Goal: Contribute content: Contribute content

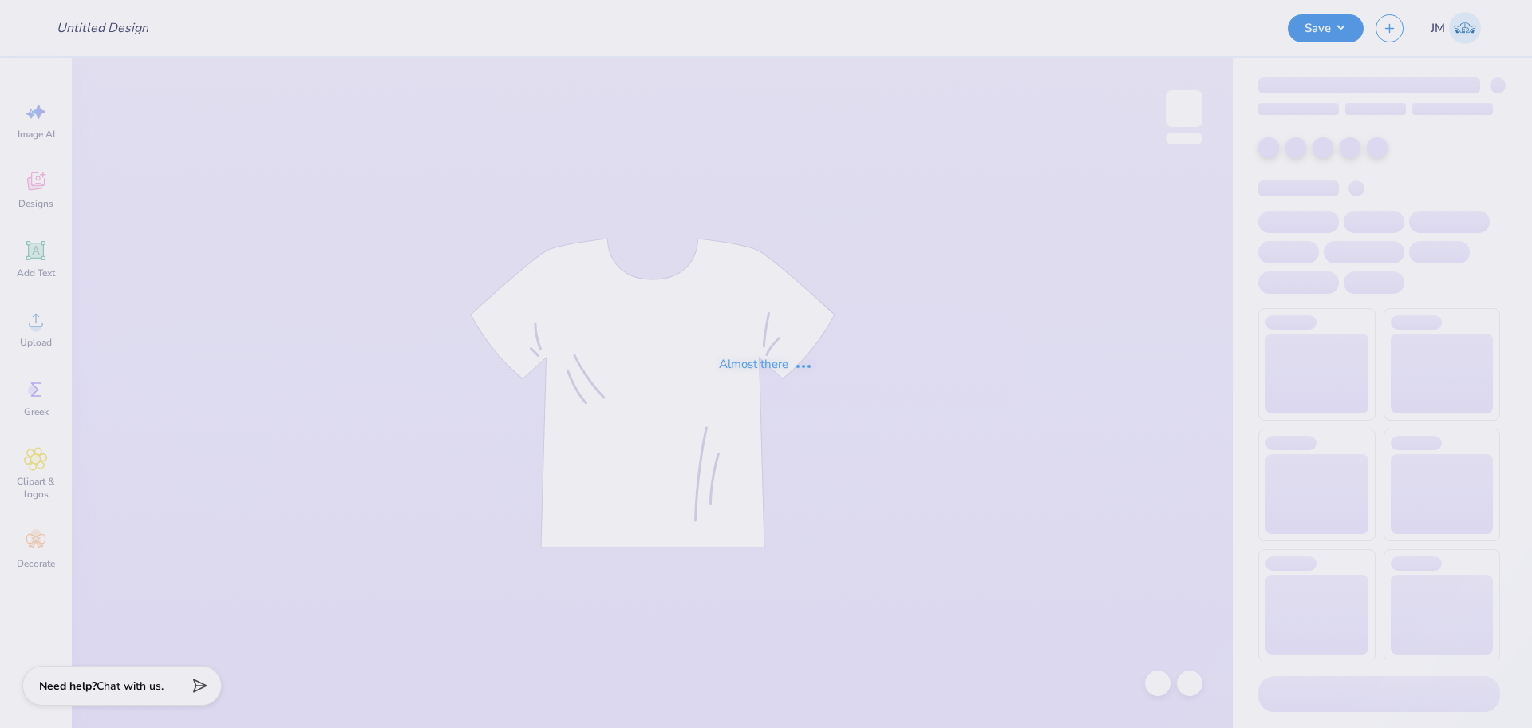
type input "DSP Homecoming '25"
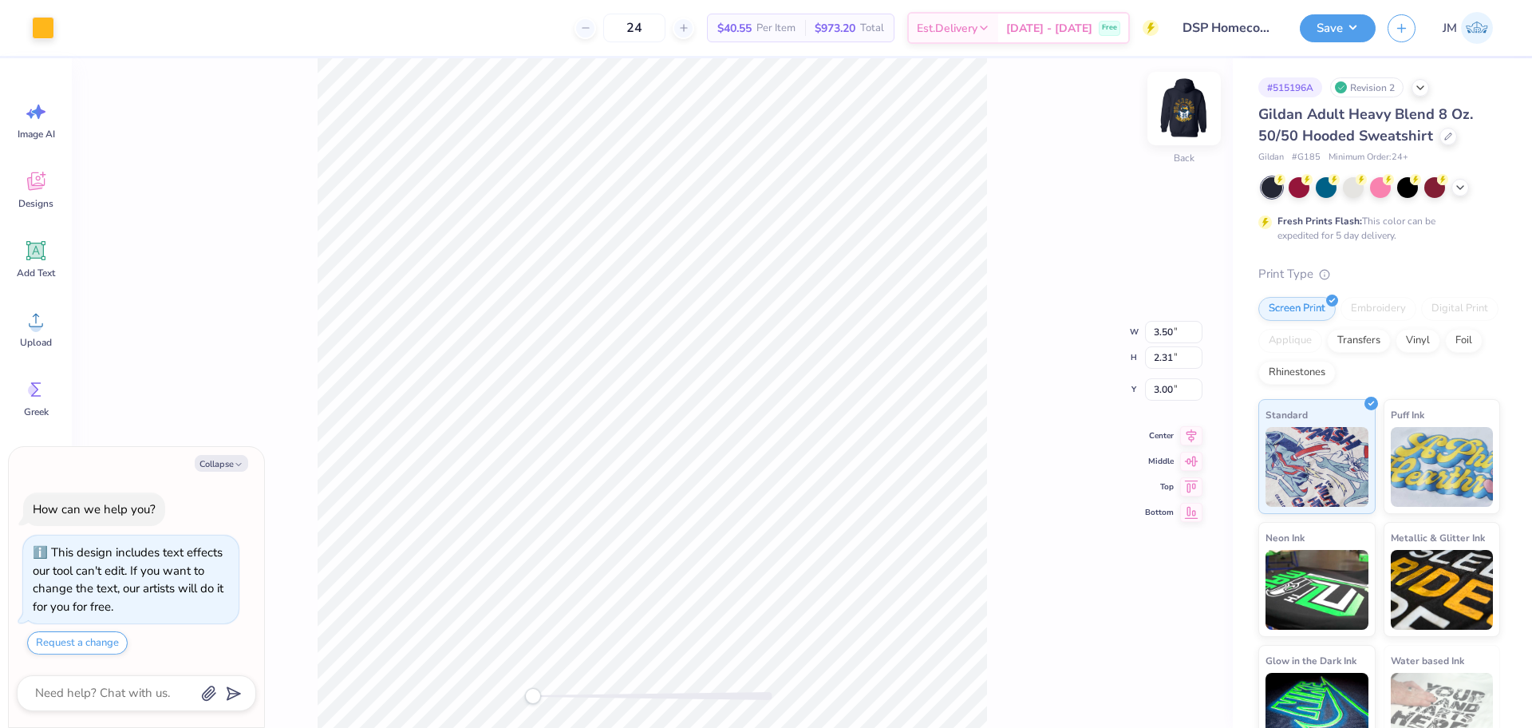
click at [1179, 123] on img at bounding box center [1185, 109] width 64 height 64
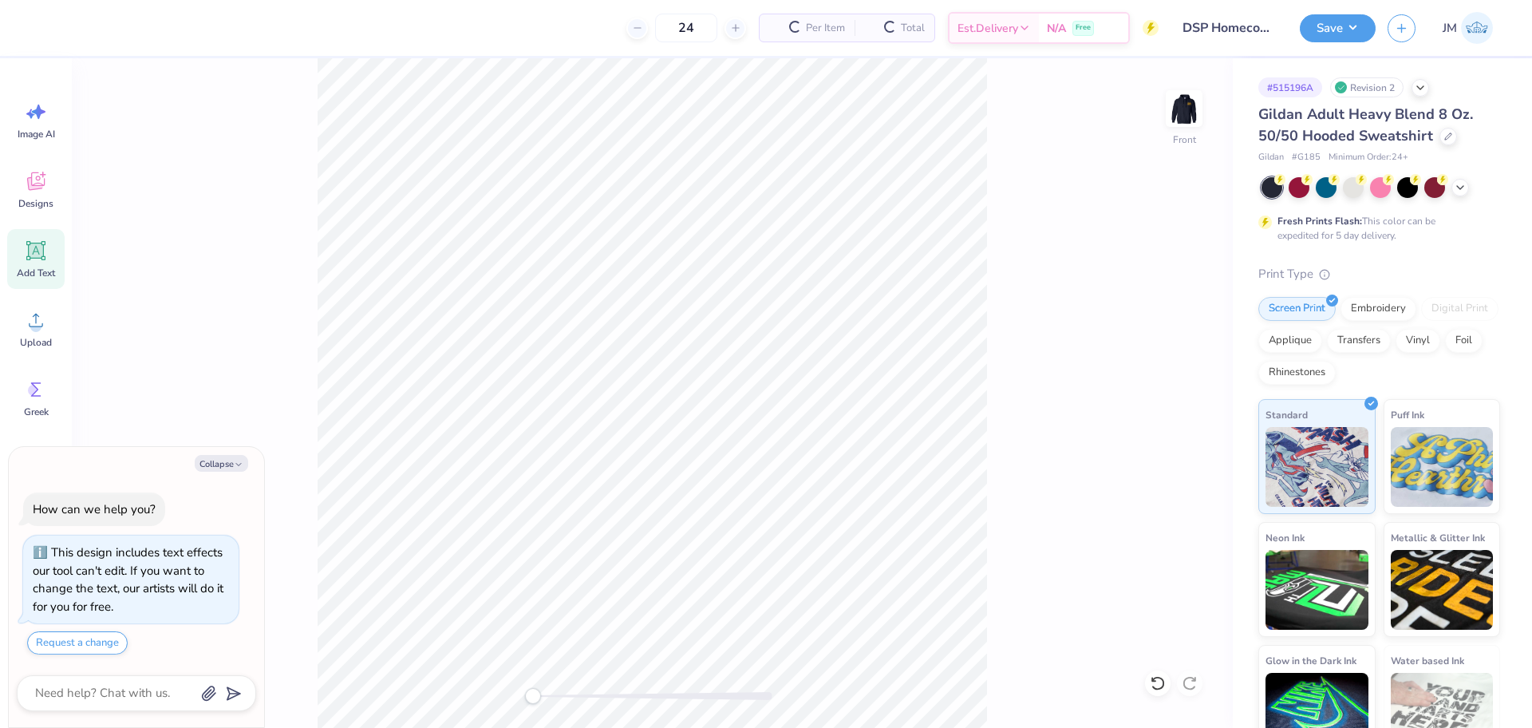
click at [39, 255] on icon at bounding box center [36, 250] width 15 height 15
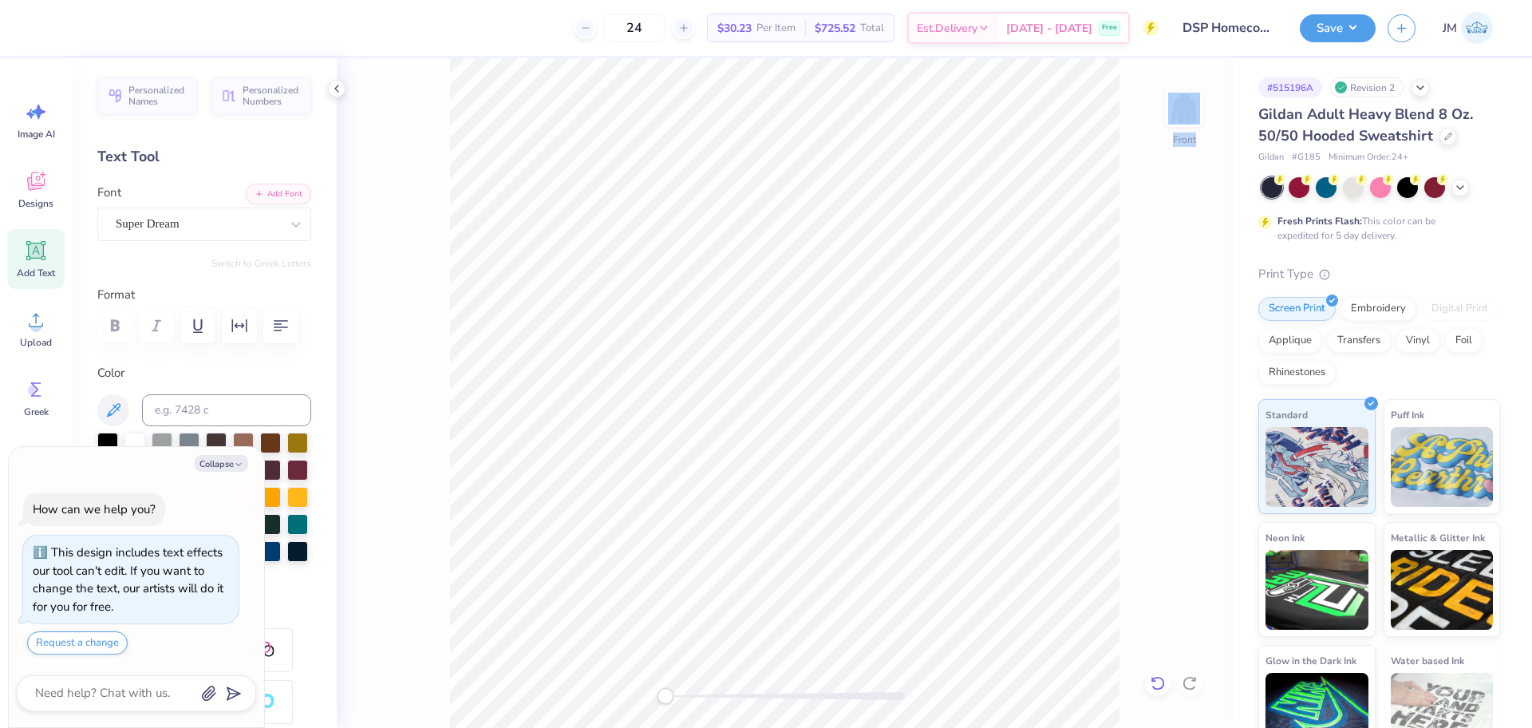
drag, startPoint x: 1155, startPoint y: 667, endPoint x: 1155, endPoint y: 678, distance: 10.4
click at [1155, 674] on div "Front" at bounding box center [785, 393] width 896 height 670
click at [1157, 686] on icon at bounding box center [1158, 683] width 16 height 16
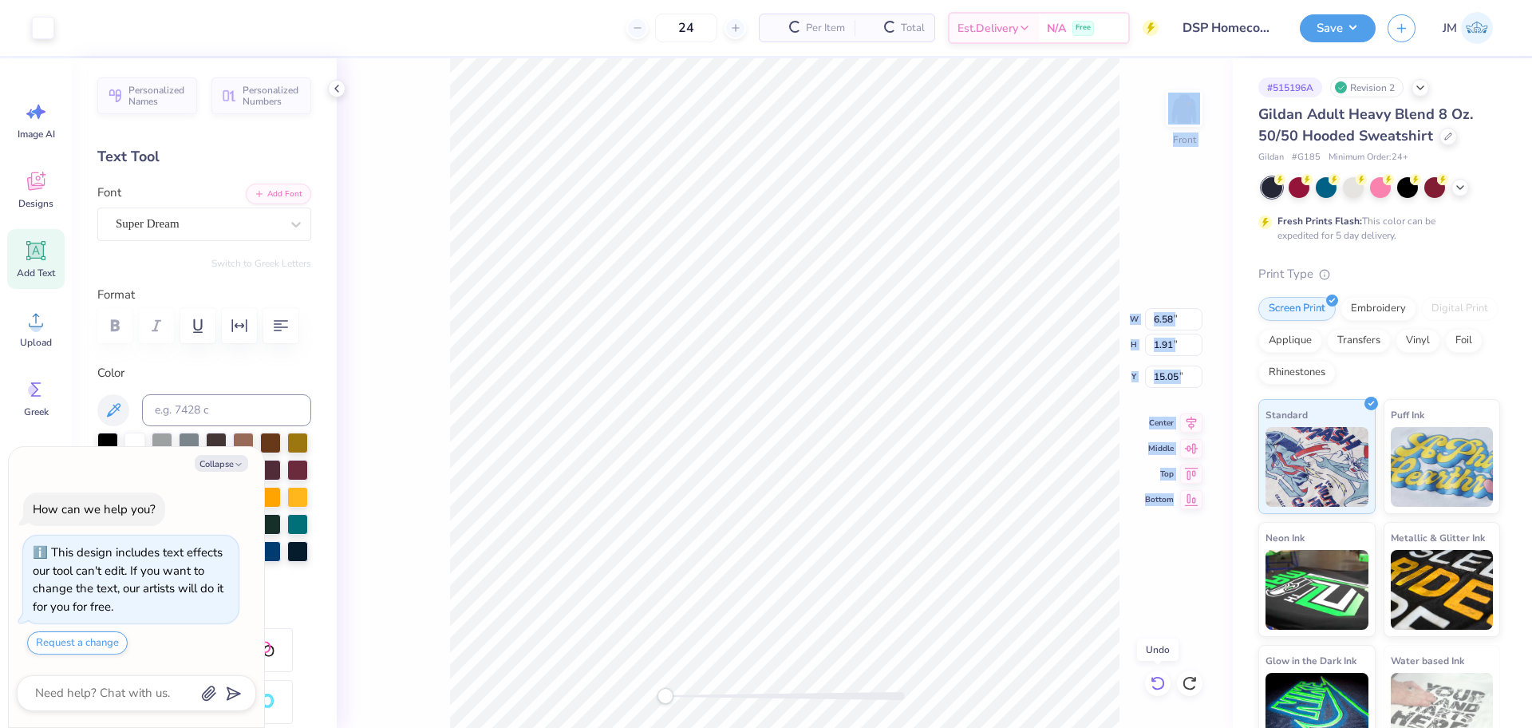
click at [1157, 682] on icon at bounding box center [1158, 683] width 16 height 16
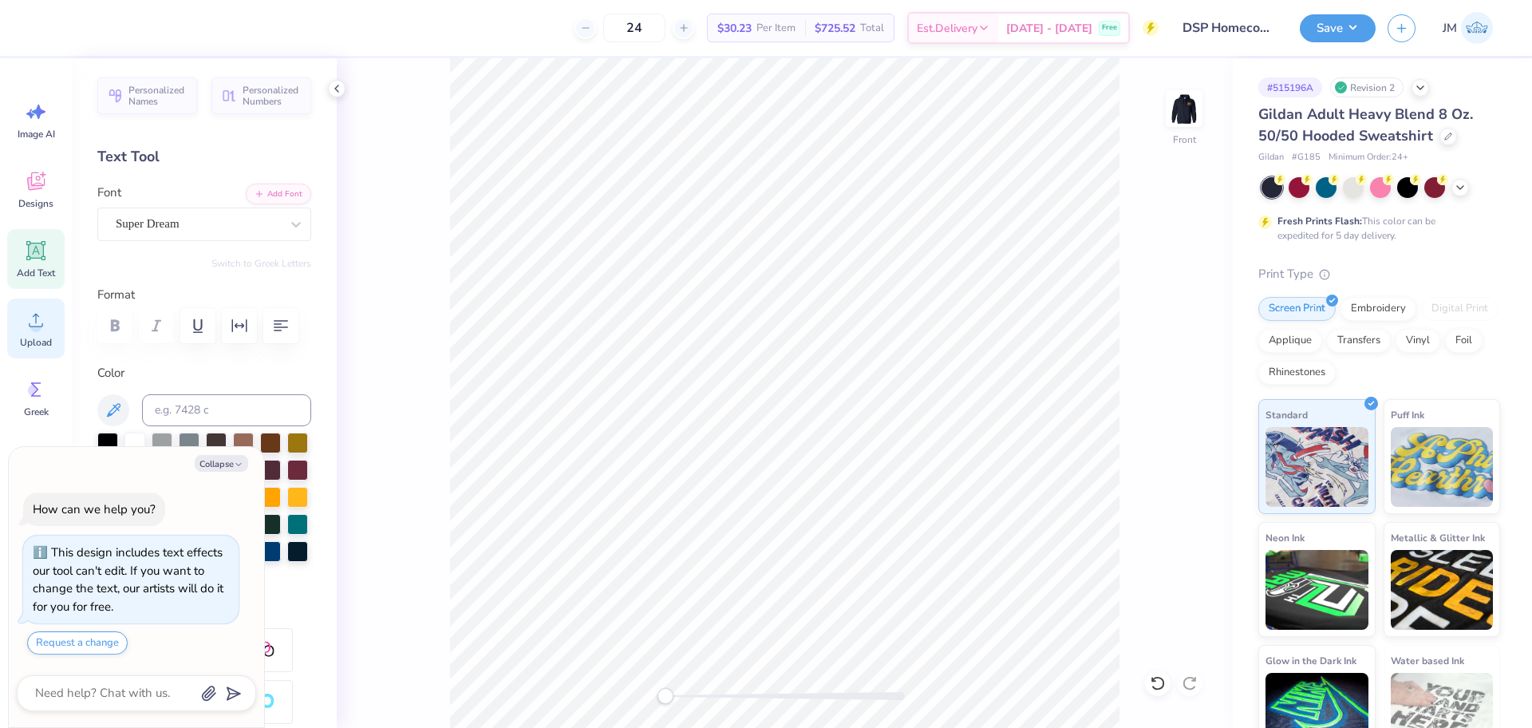
click at [41, 328] on circle at bounding box center [35, 326] width 11 height 11
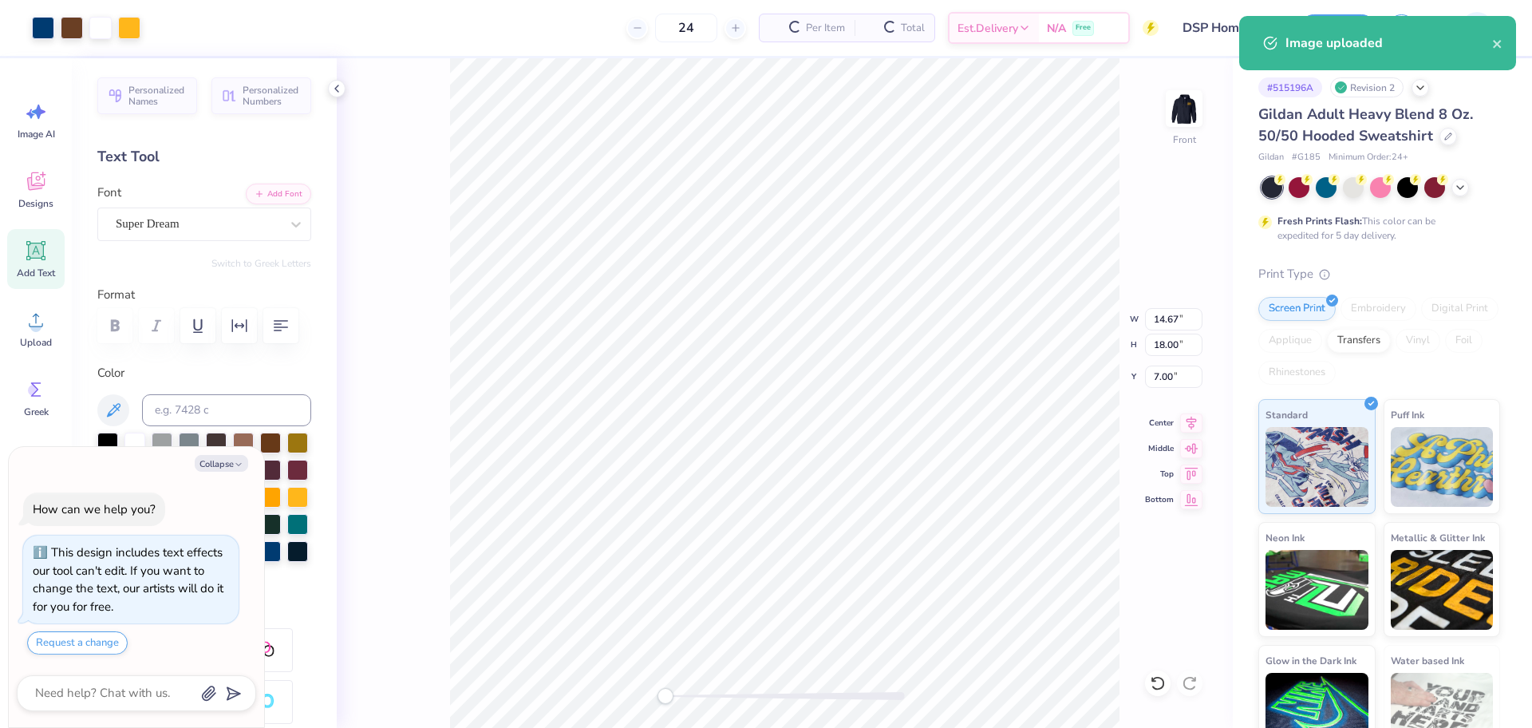
type textarea "x"
click at [1160, 321] on input "14.67" at bounding box center [1173, 319] width 57 height 22
type input "12.5"
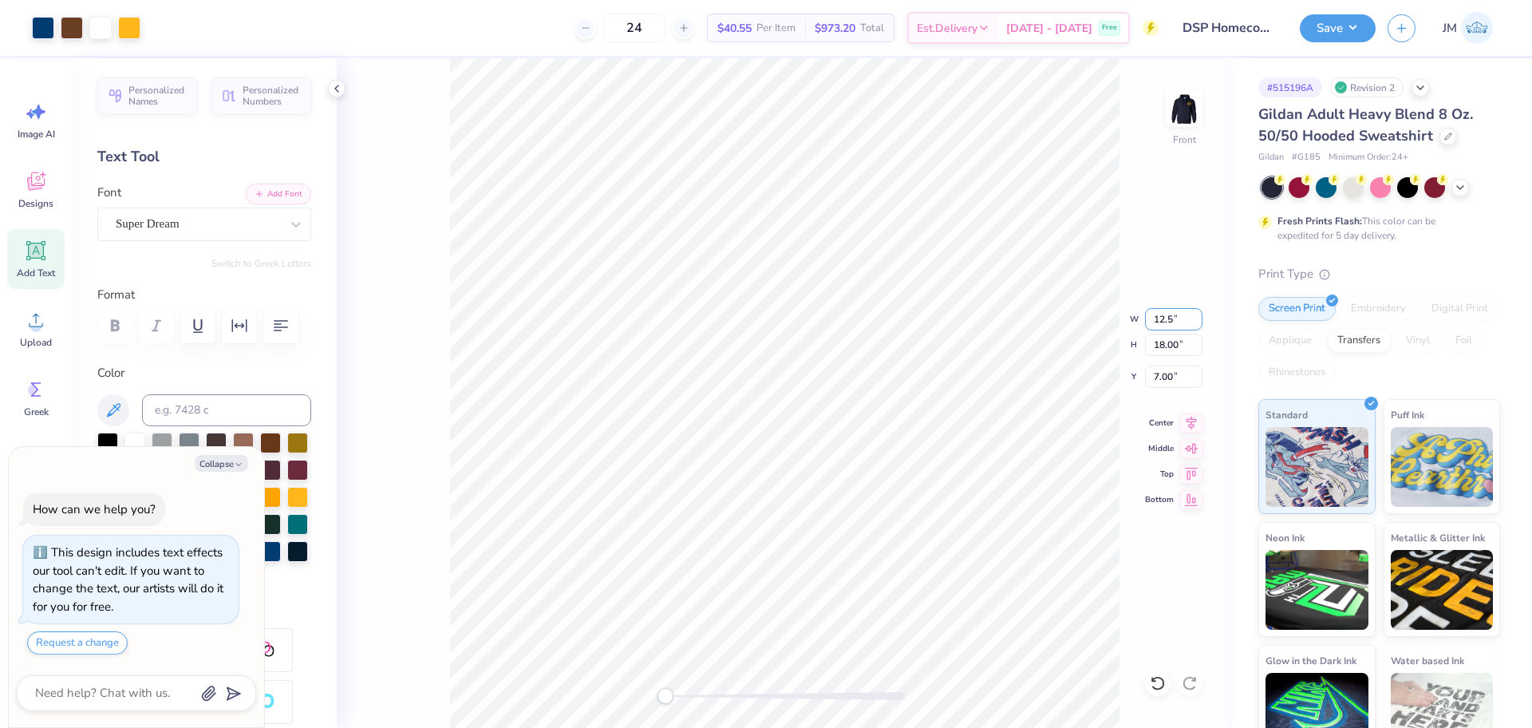
type textarea "x"
type input "12.50"
type input "15.33"
click at [1156, 374] on input "8.33" at bounding box center [1173, 377] width 57 height 22
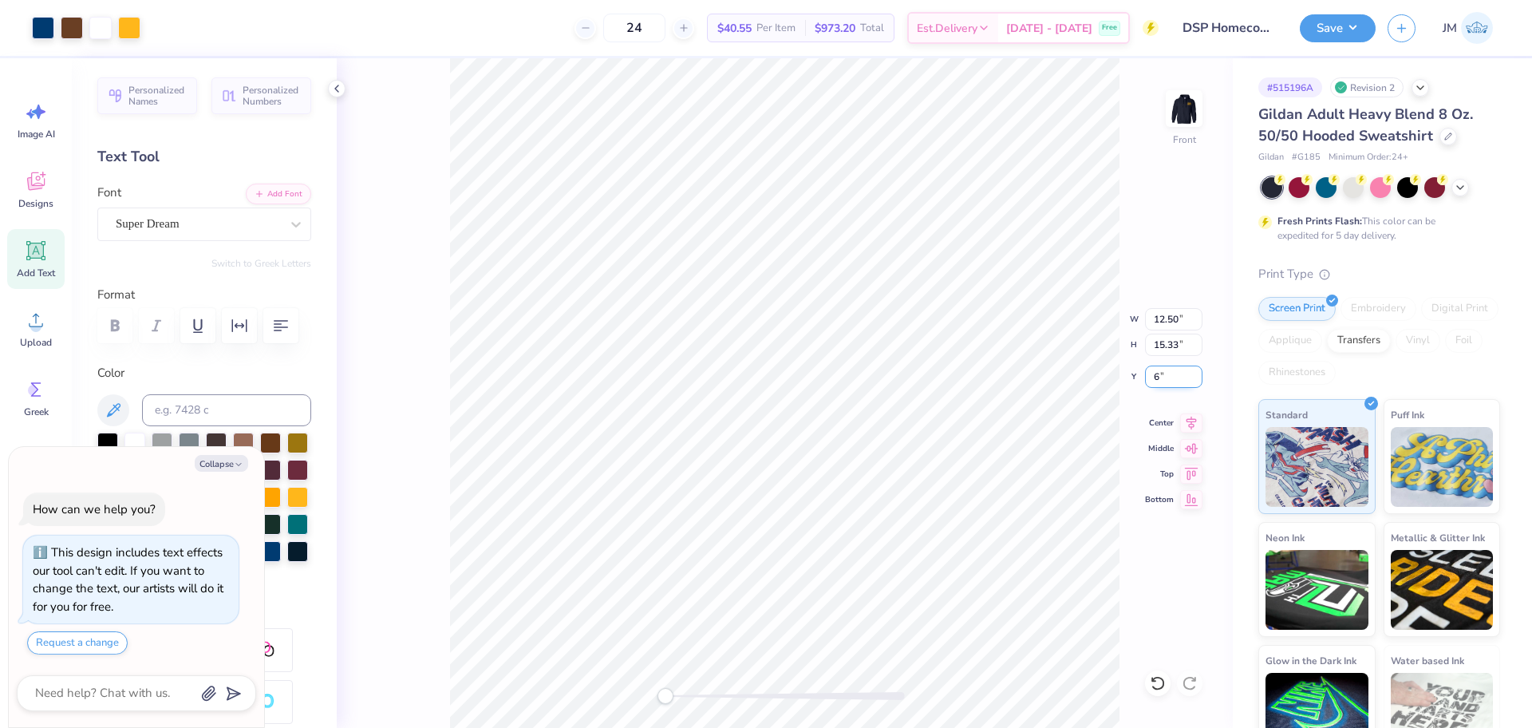
type input "6"
type textarea "x"
click at [1165, 339] on input "15.33" at bounding box center [1173, 345] width 57 height 22
type input "15"
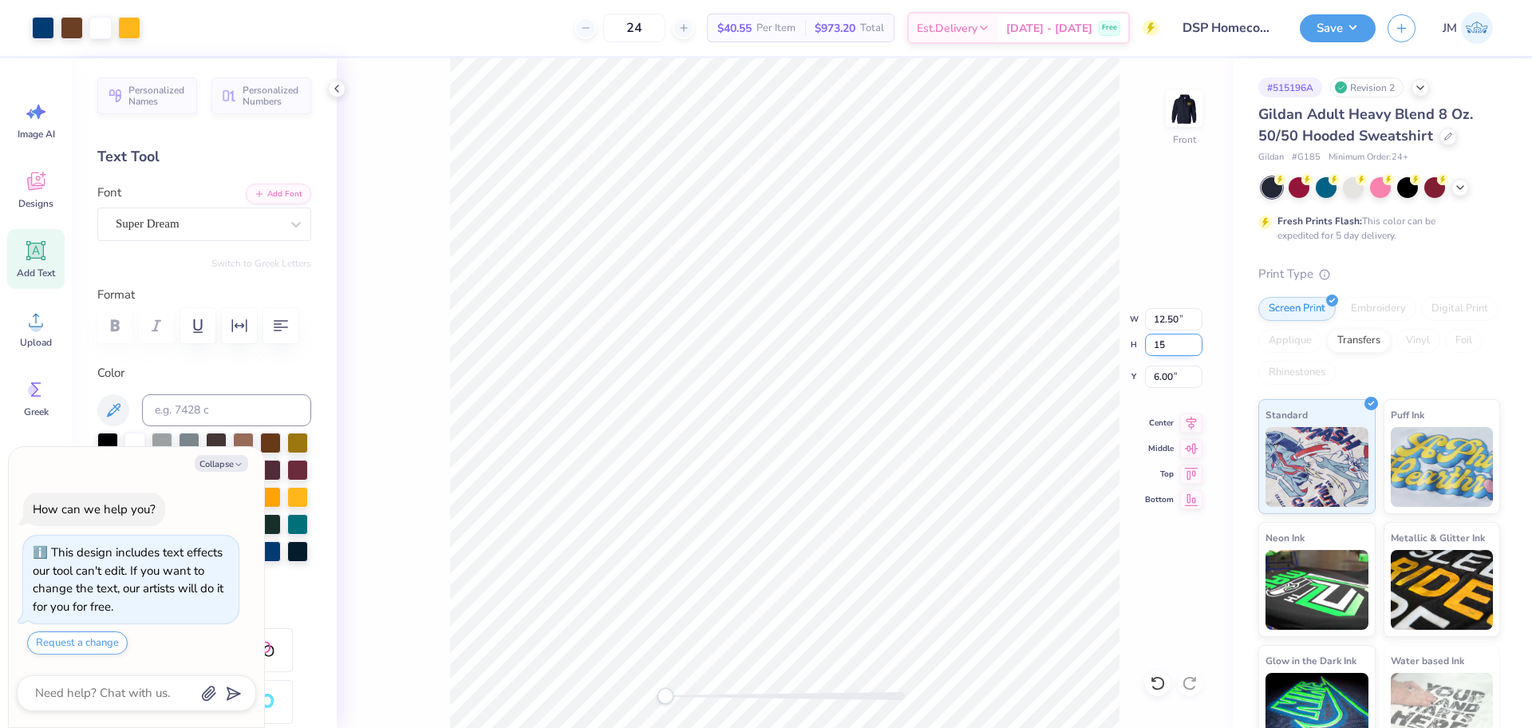
type textarea "x"
type input "12.23"
type input "15.00"
click at [1164, 374] on input "6.17" at bounding box center [1173, 377] width 57 height 22
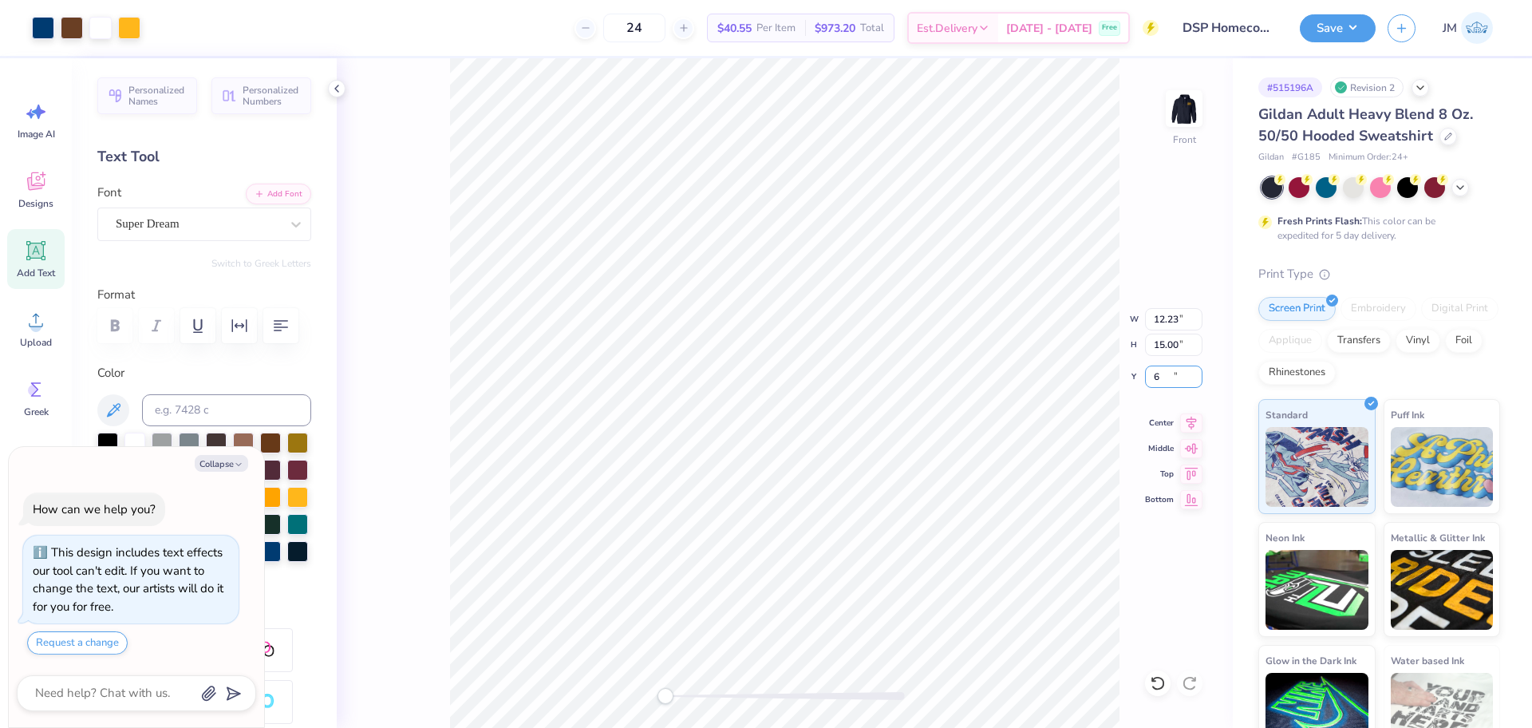
type input "6"
click at [1178, 122] on img at bounding box center [1185, 109] width 64 height 64
click at [1338, 29] on button "Save" at bounding box center [1338, 26] width 76 height 28
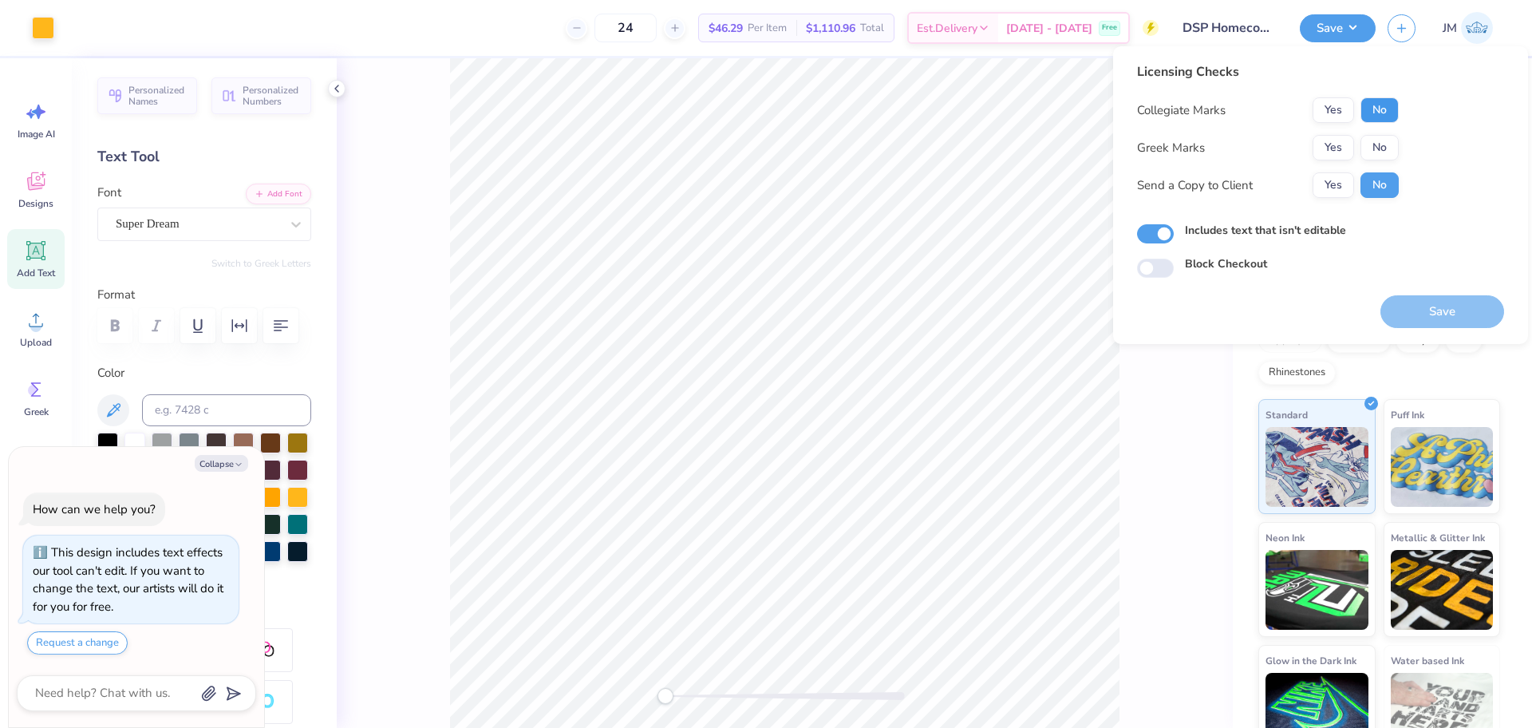
click at [1383, 105] on button "No" at bounding box center [1380, 110] width 38 height 26
click at [1341, 145] on button "Yes" at bounding box center [1334, 148] width 42 height 26
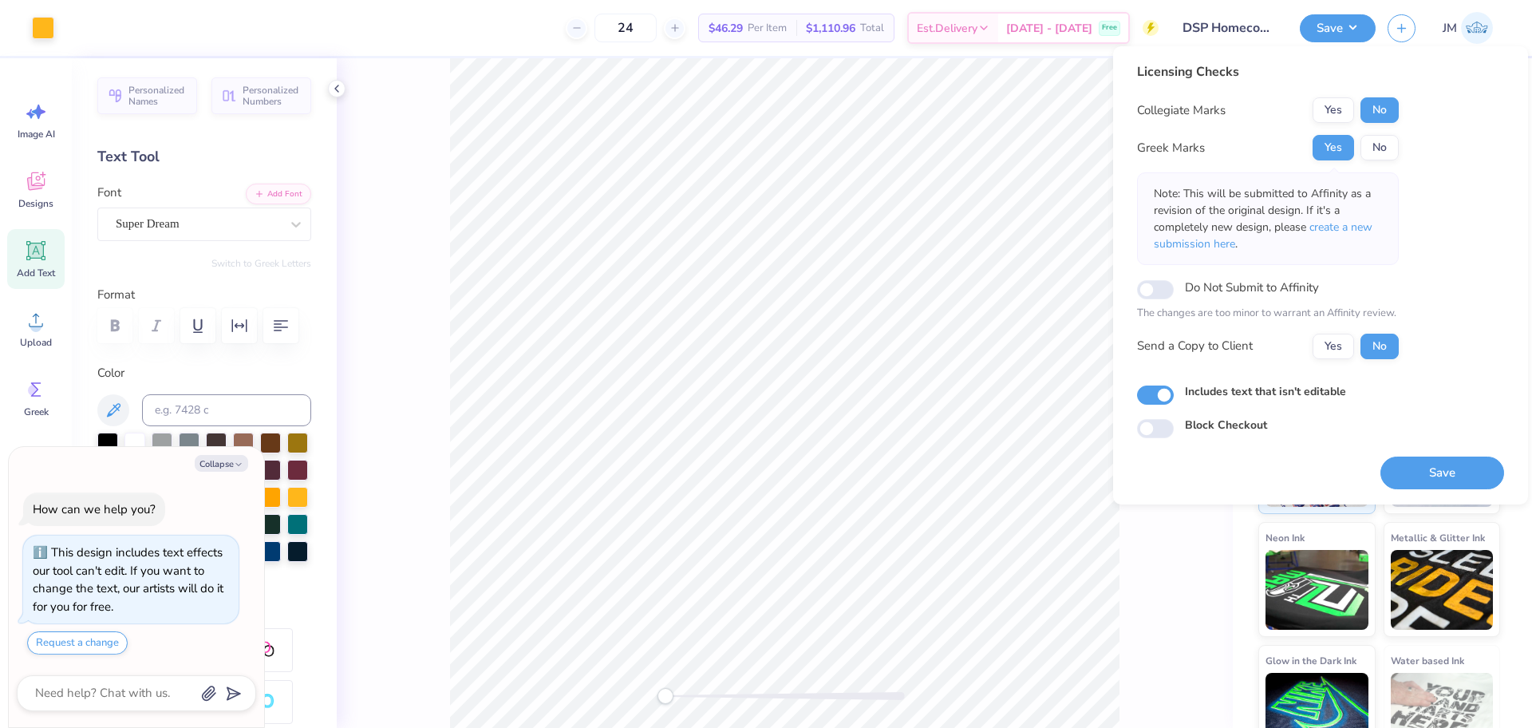
click at [1355, 239] on p "Note: This will be submitted to Affinity as a revision of the original design. …" at bounding box center [1268, 218] width 228 height 67
click at [1354, 230] on span "create a new submission here" at bounding box center [1263, 235] width 219 height 32
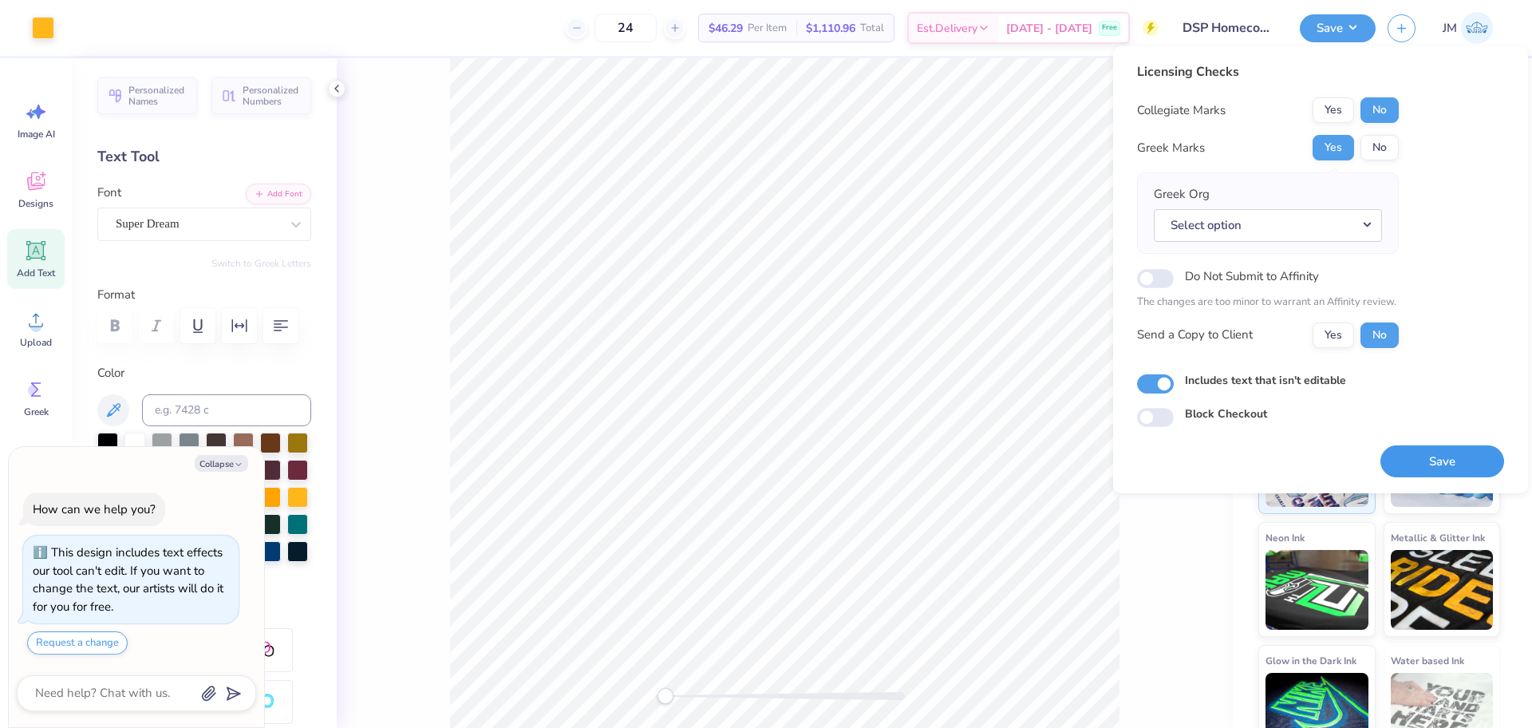
click at [1437, 454] on button "Save" at bounding box center [1443, 461] width 124 height 33
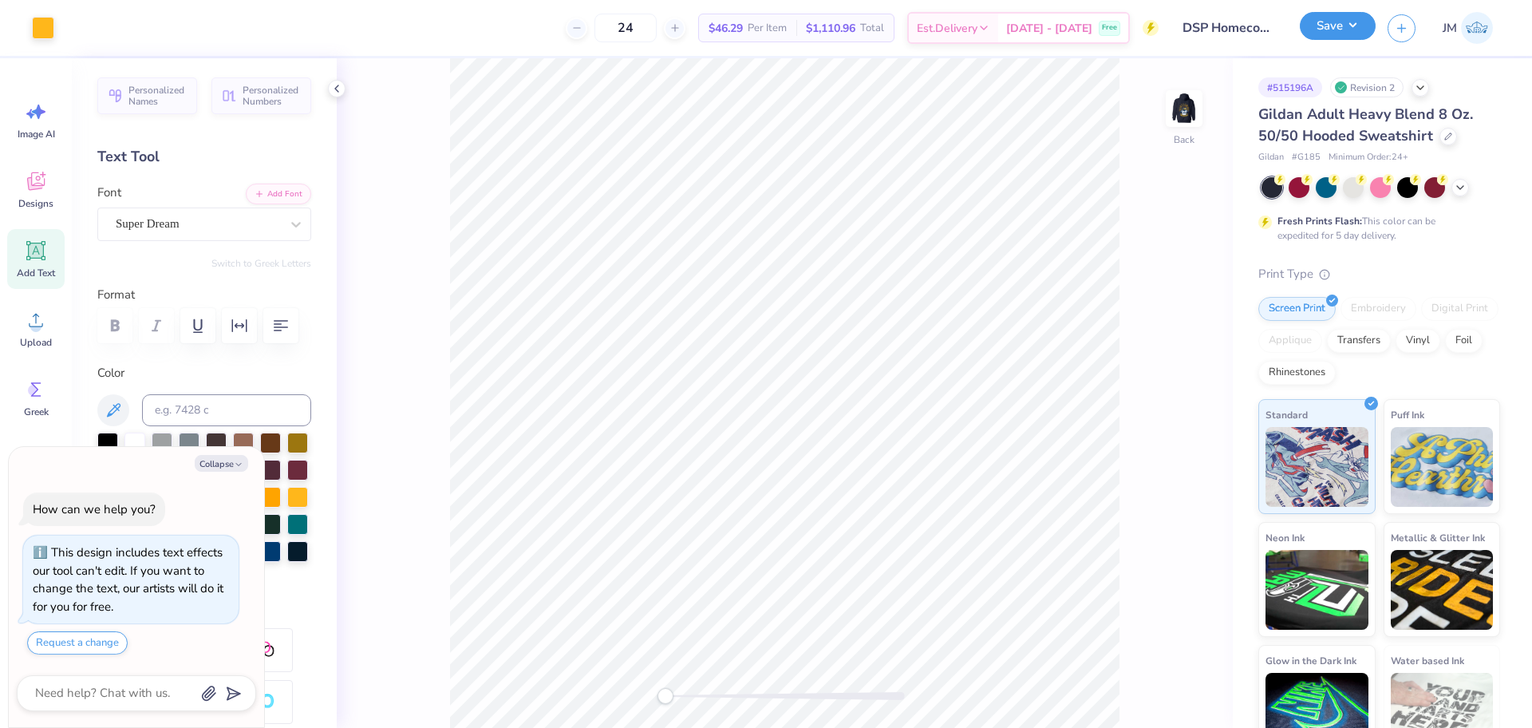
click at [1347, 30] on button "Save" at bounding box center [1338, 26] width 76 height 28
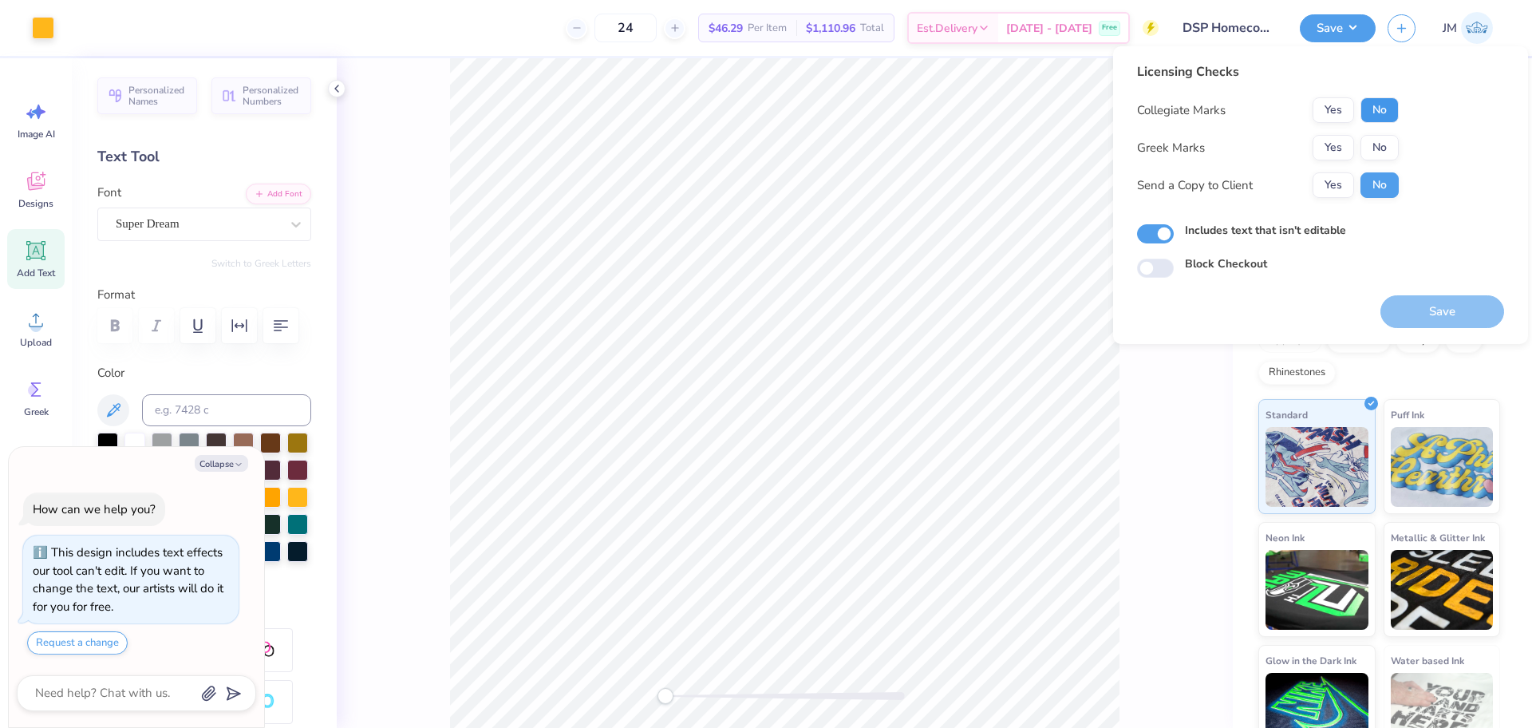
click at [1367, 108] on button "No" at bounding box center [1380, 110] width 38 height 26
click at [1330, 148] on button "Yes" at bounding box center [1334, 148] width 42 height 26
type textarea "x"
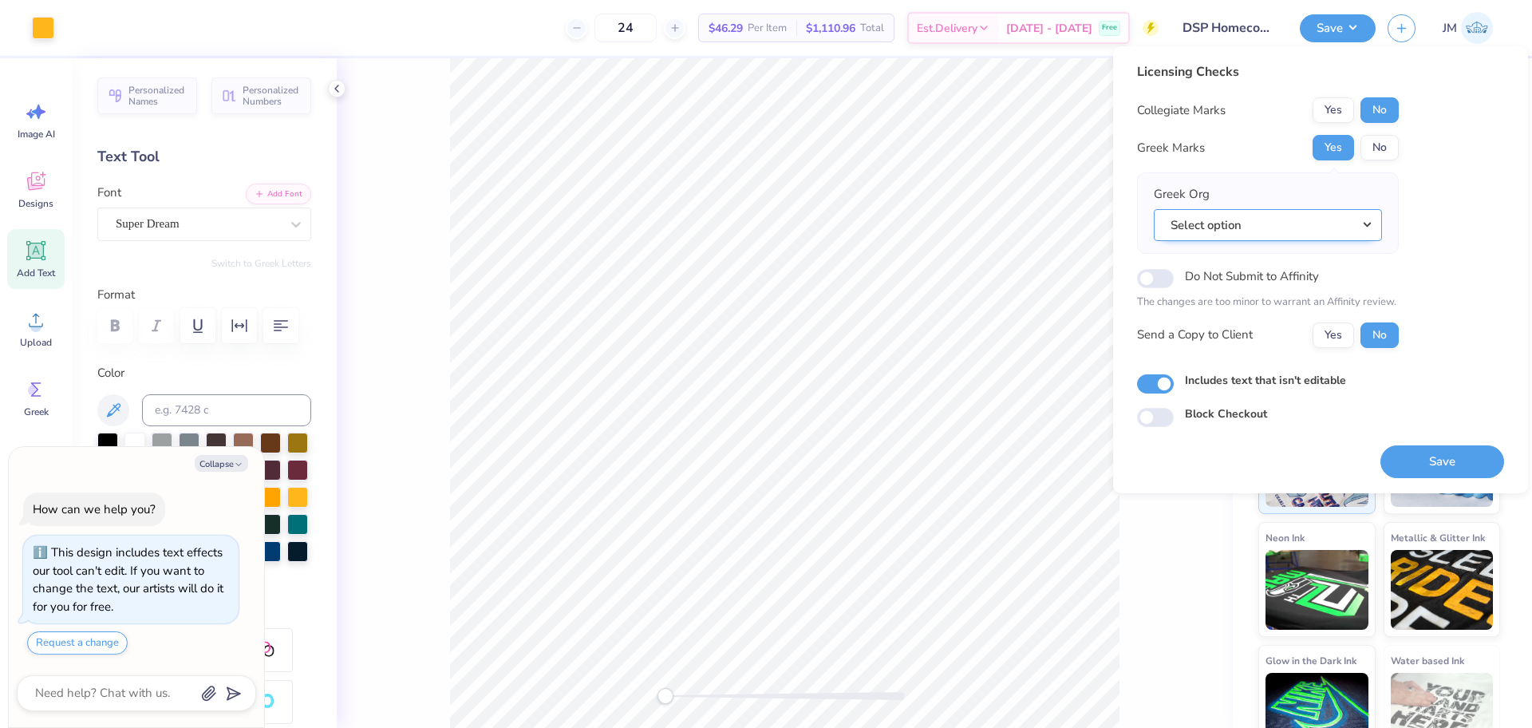
click at [1277, 221] on button "Select option" at bounding box center [1268, 225] width 228 height 33
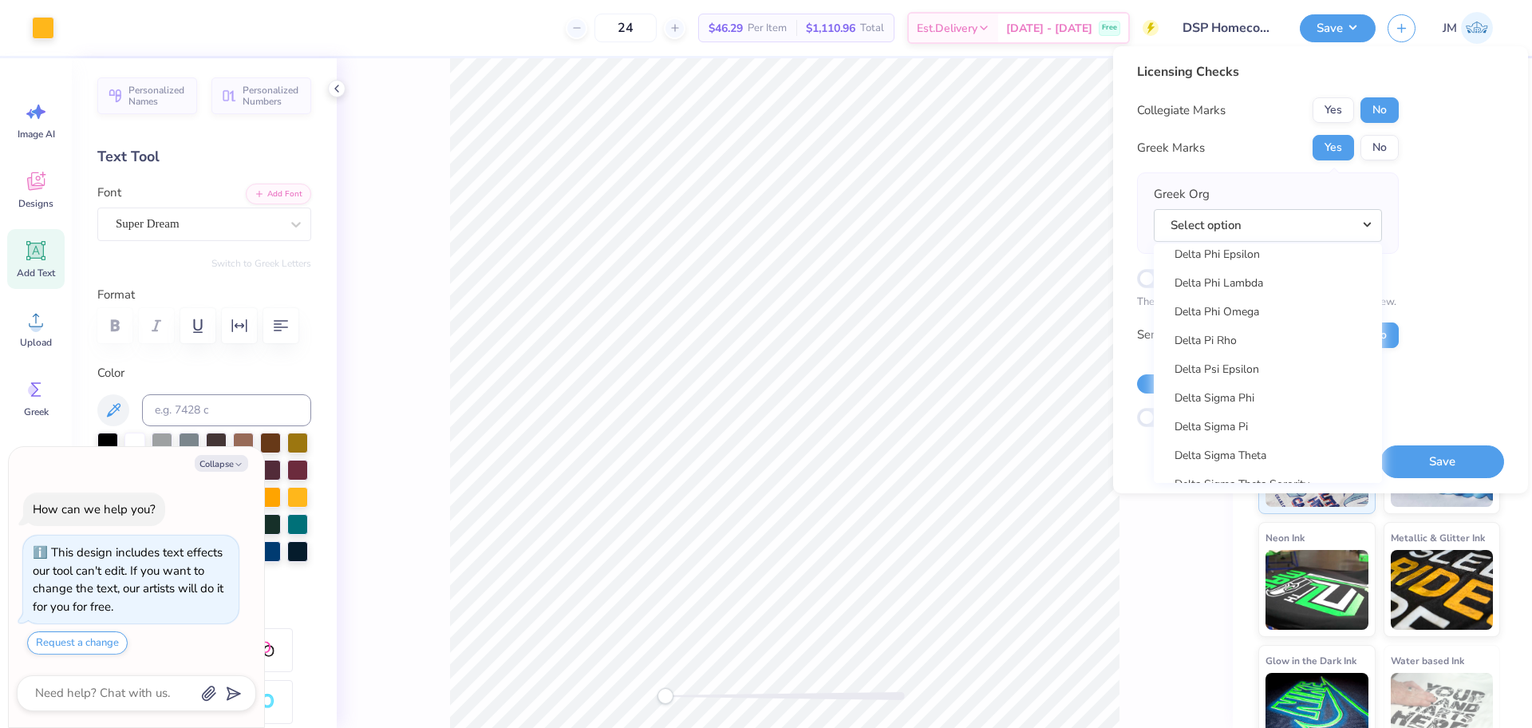
scroll to position [3991, 0]
click at [1243, 414] on link "Delta Sigma Pi" at bounding box center [1269, 410] width 216 height 26
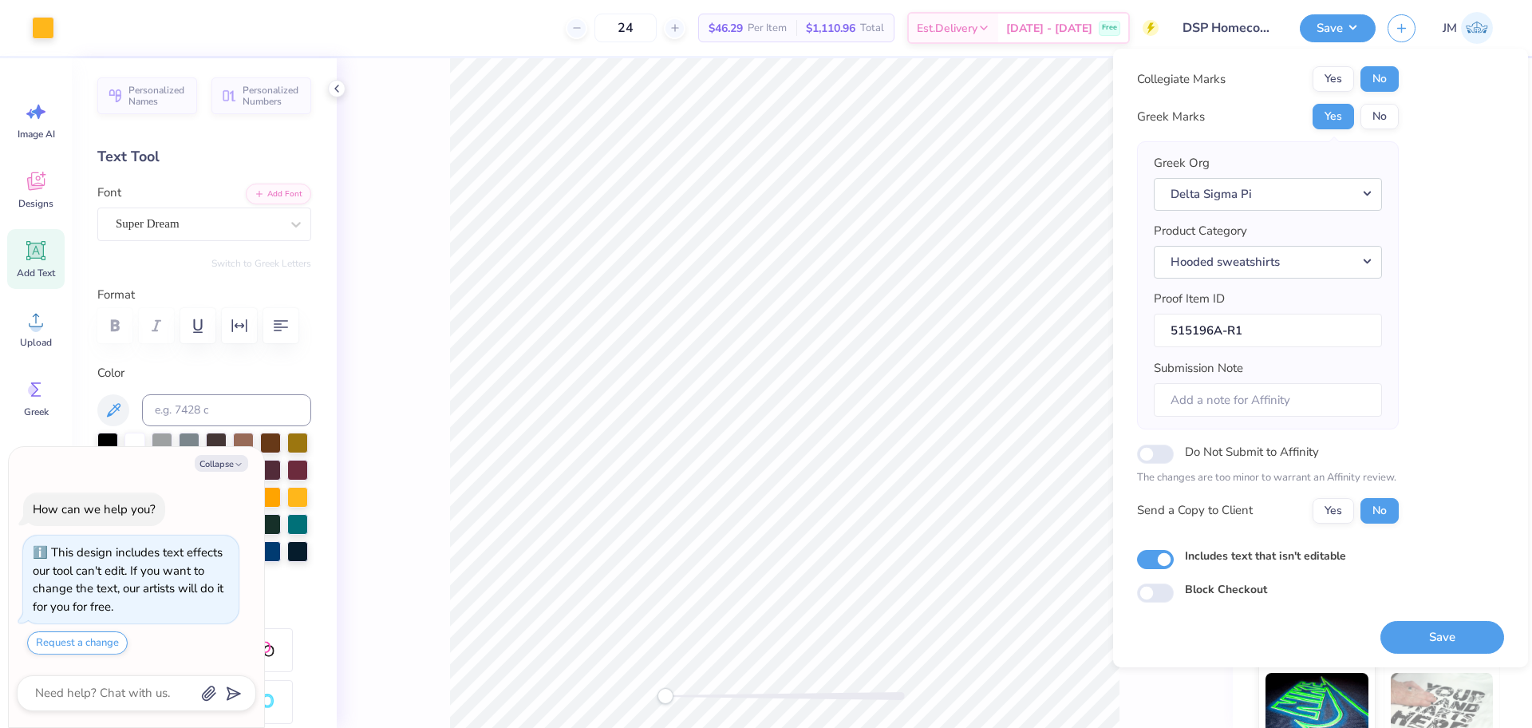
scroll to position [35, 0]
click at [1425, 633] on button "Save" at bounding box center [1443, 635] width 124 height 33
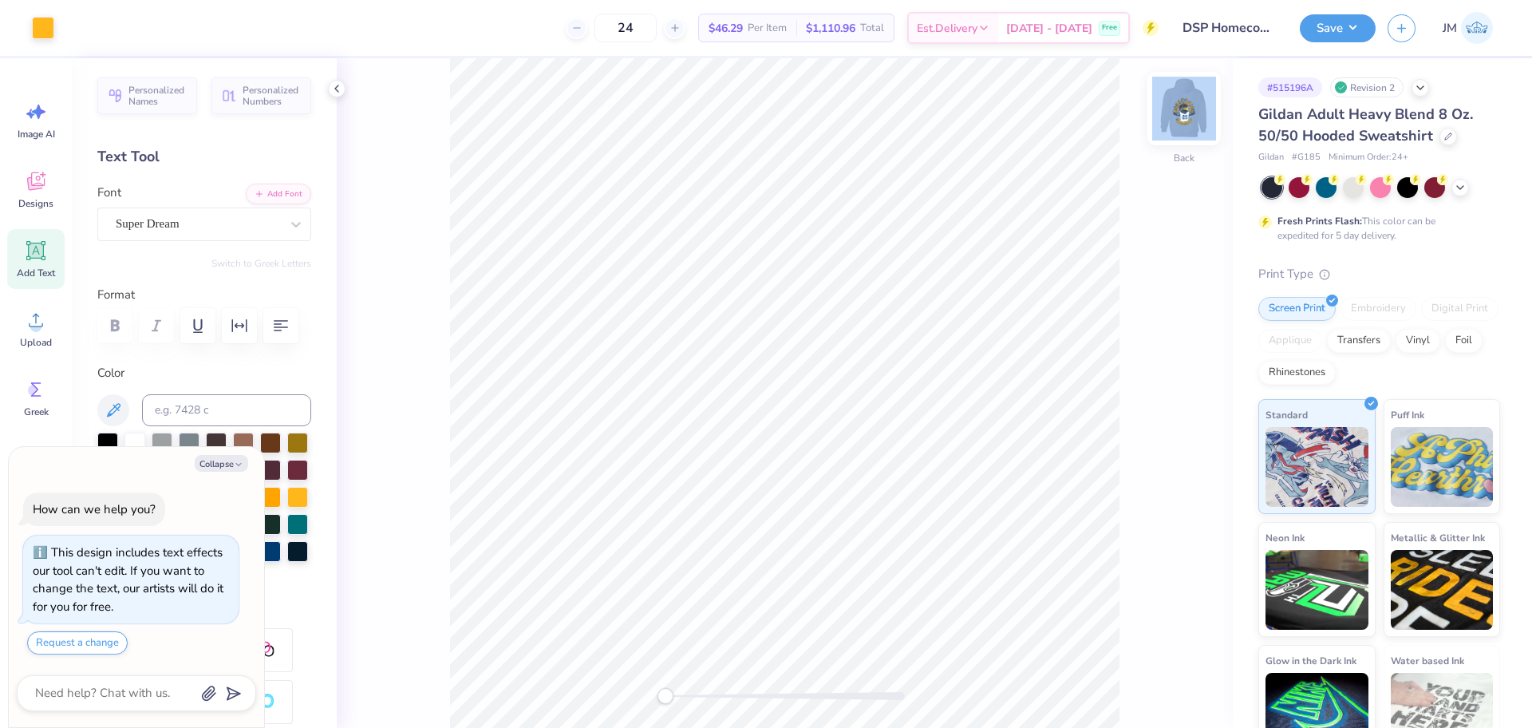
click at [1171, 110] on div "Back" at bounding box center [785, 393] width 896 height 670
click at [1204, 108] on img at bounding box center [1185, 109] width 64 height 64
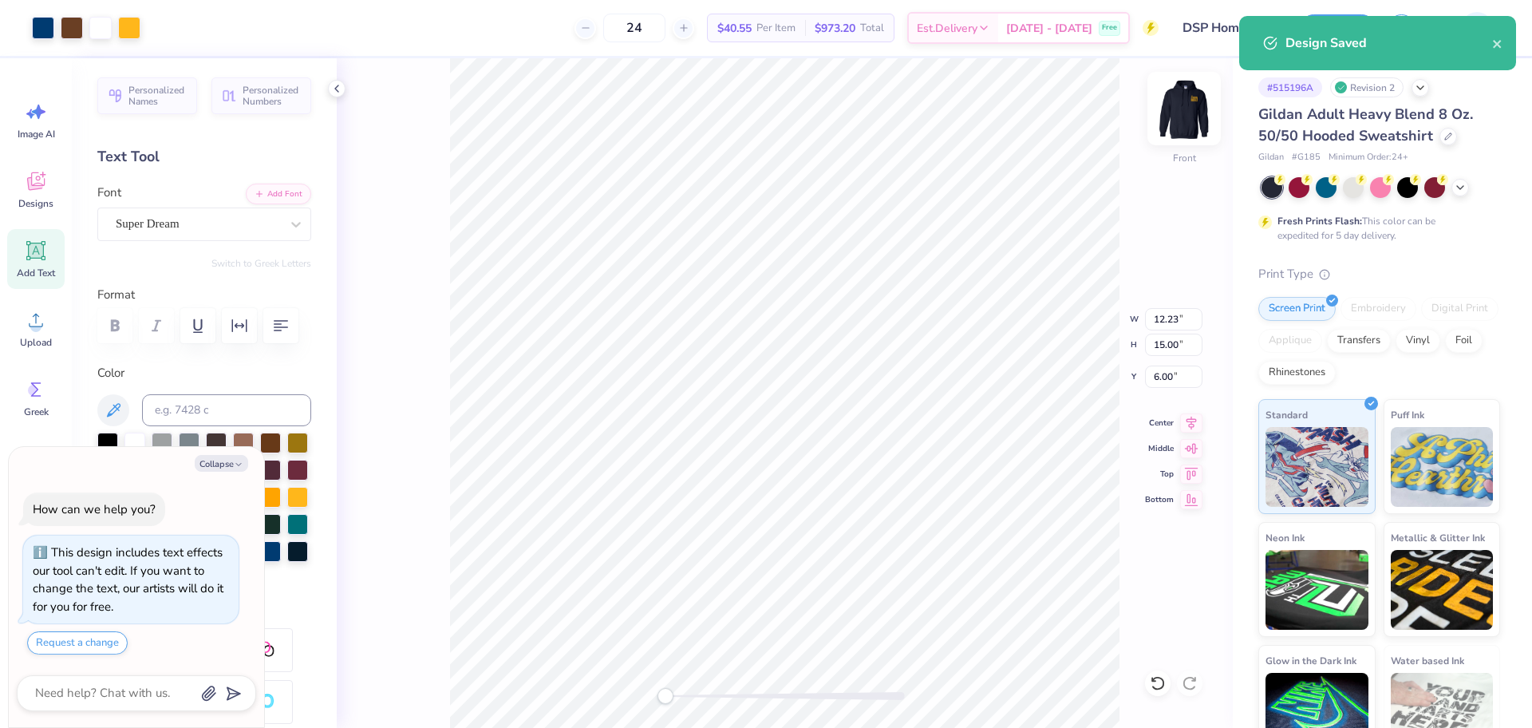
click at [1196, 121] on img at bounding box center [1185, 109] width 64 height 64
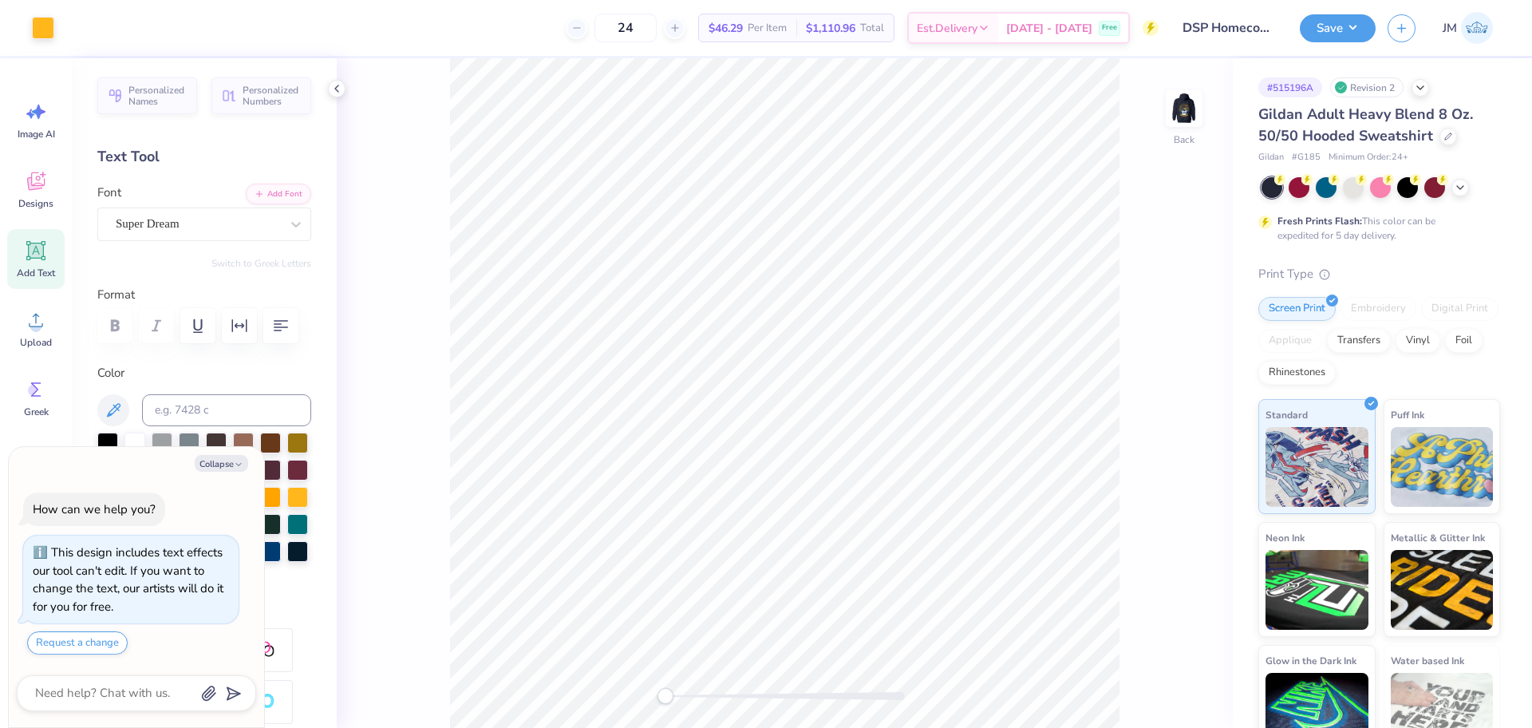
type textarea "x"
